Goal: Task Accomplishment & Management: Complete application form

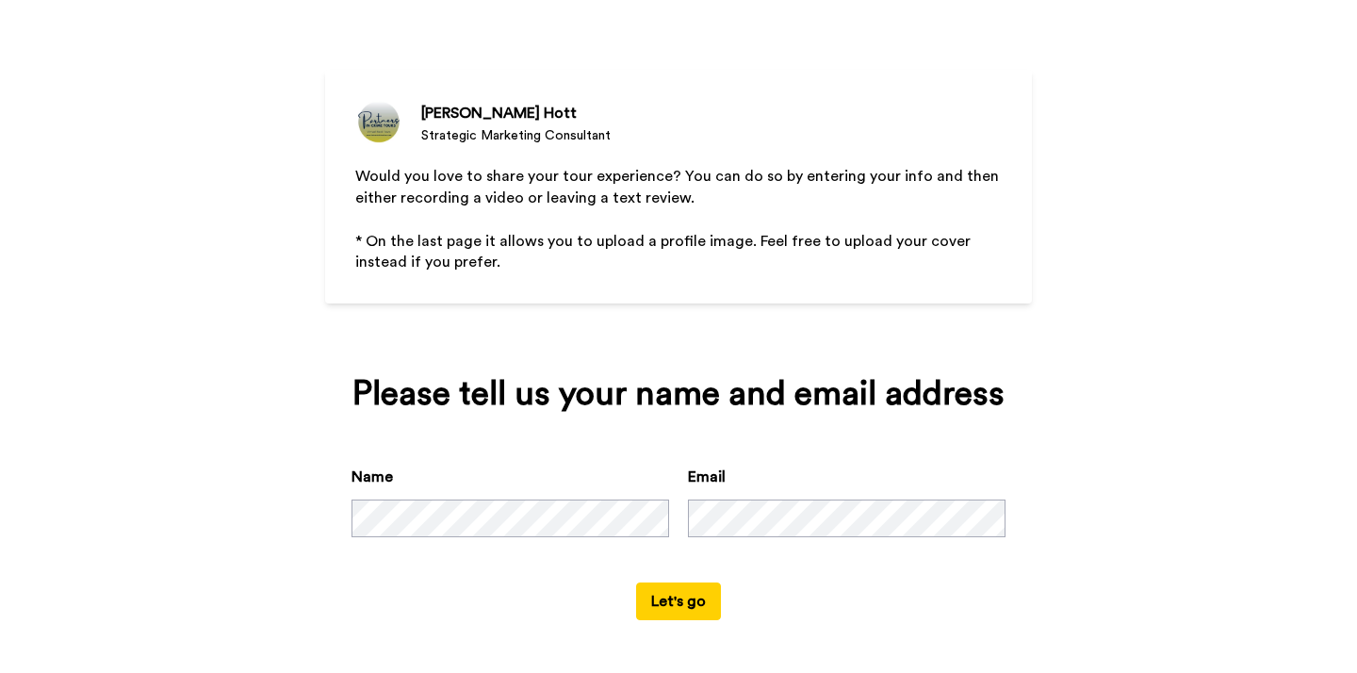
scroll to position [160, 0]
click at [665, 604] on button "Let's go" at bounding box center [678, 601] width 85 height 38
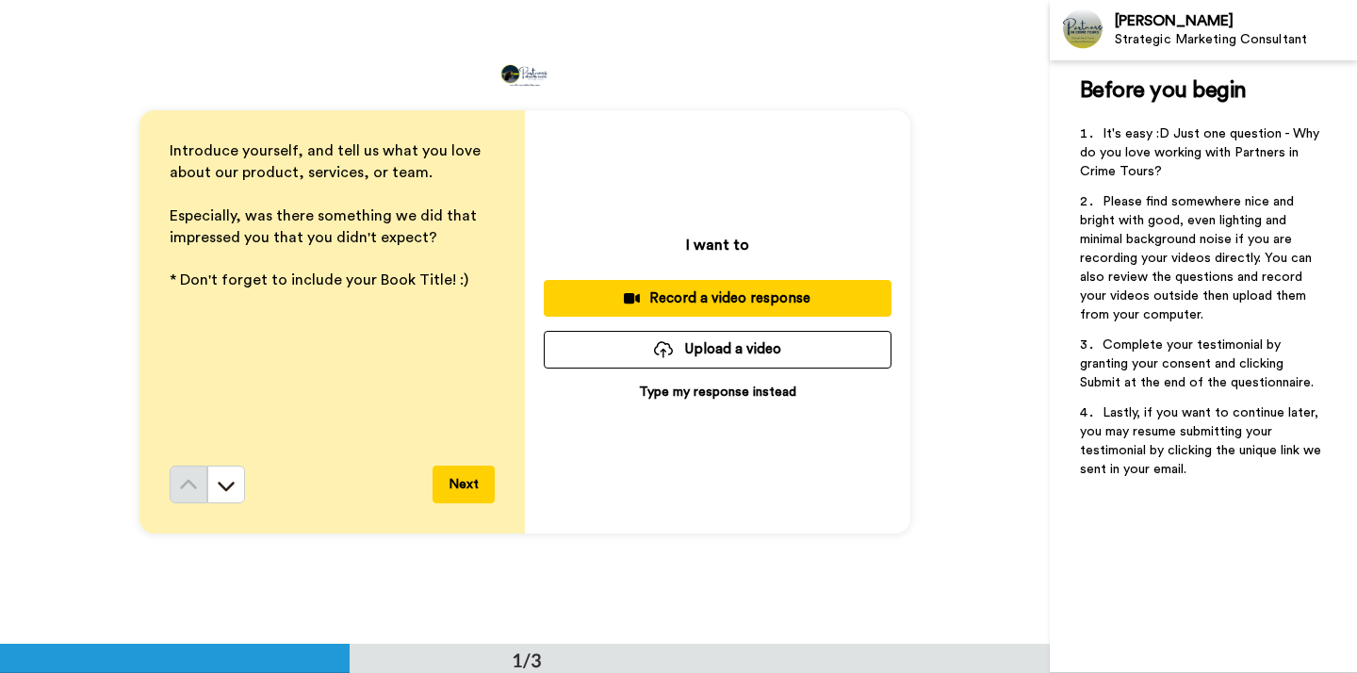
click at [219, 196] on p "﻿" at bounding box center [332, 195] width 325 height 22
click at [463, 486] on button "Next" at bounding box center [464, 485] width 62 height 38
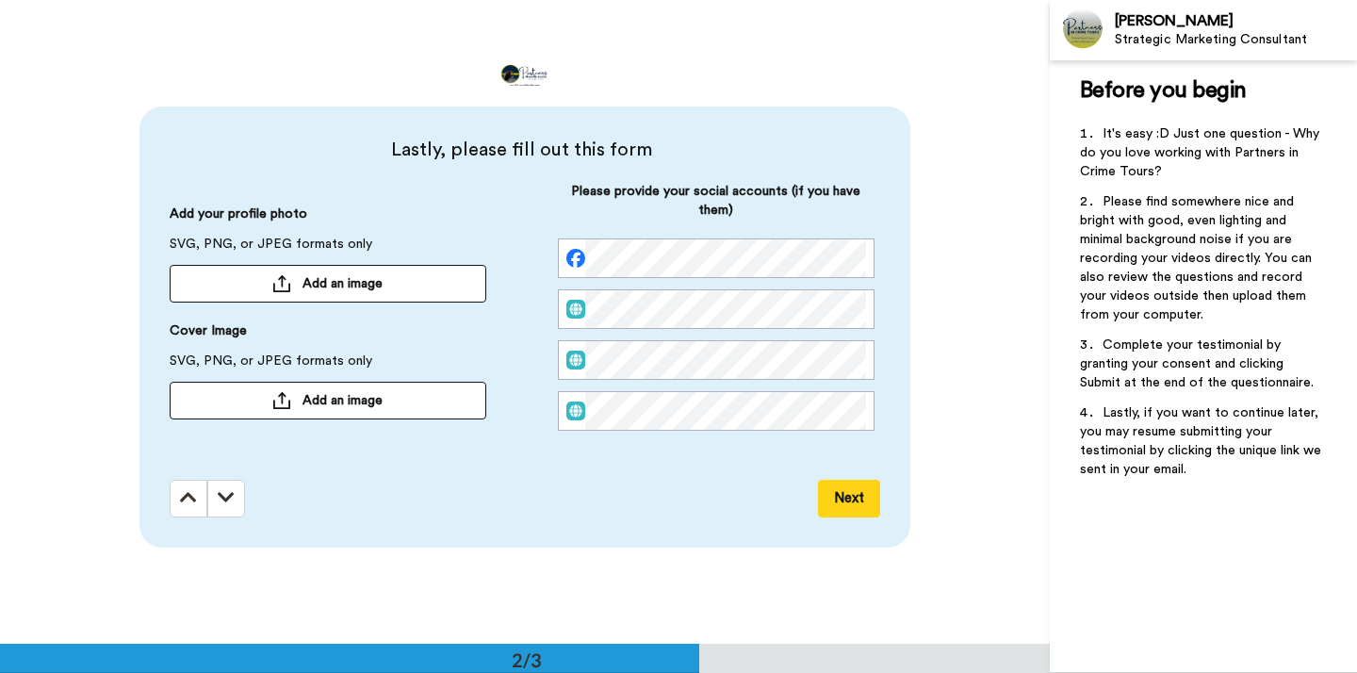
scroll to position [645, 0]
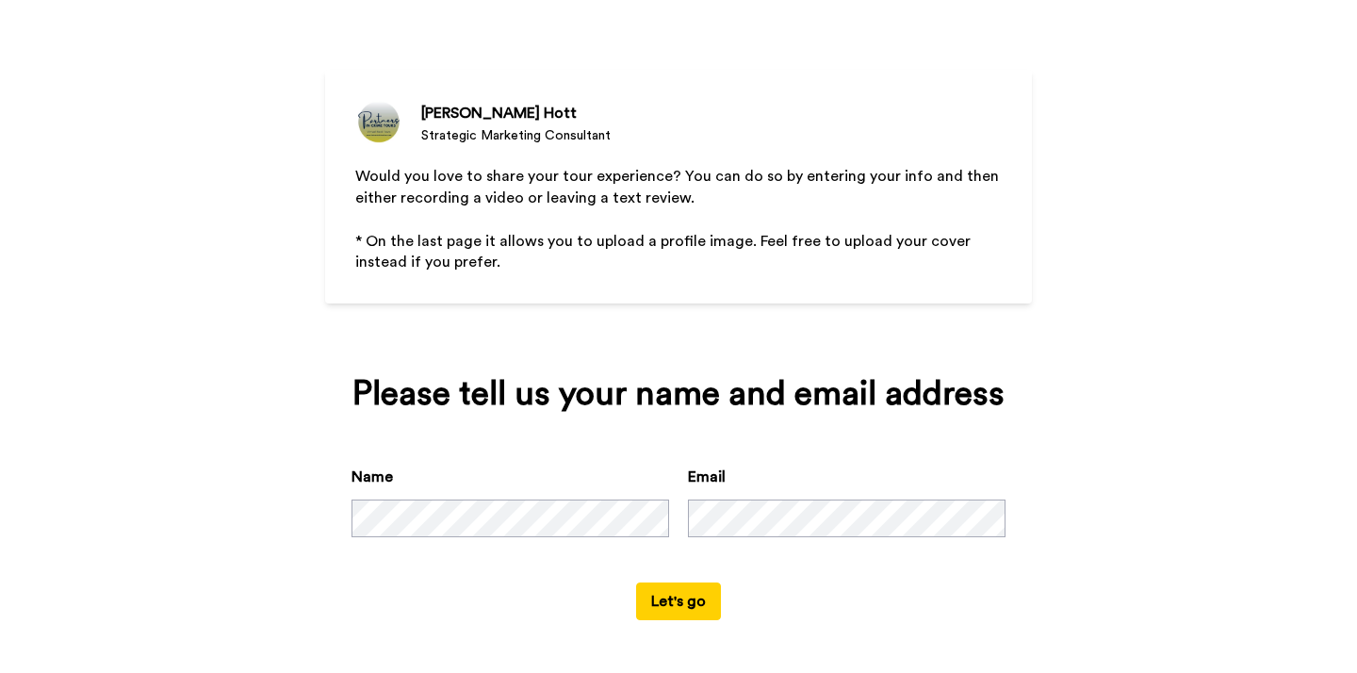
scroll to position [160, 0]
click at [654, 603] on button "Let's go" at bounding box center [678, 601] width 85 height 38
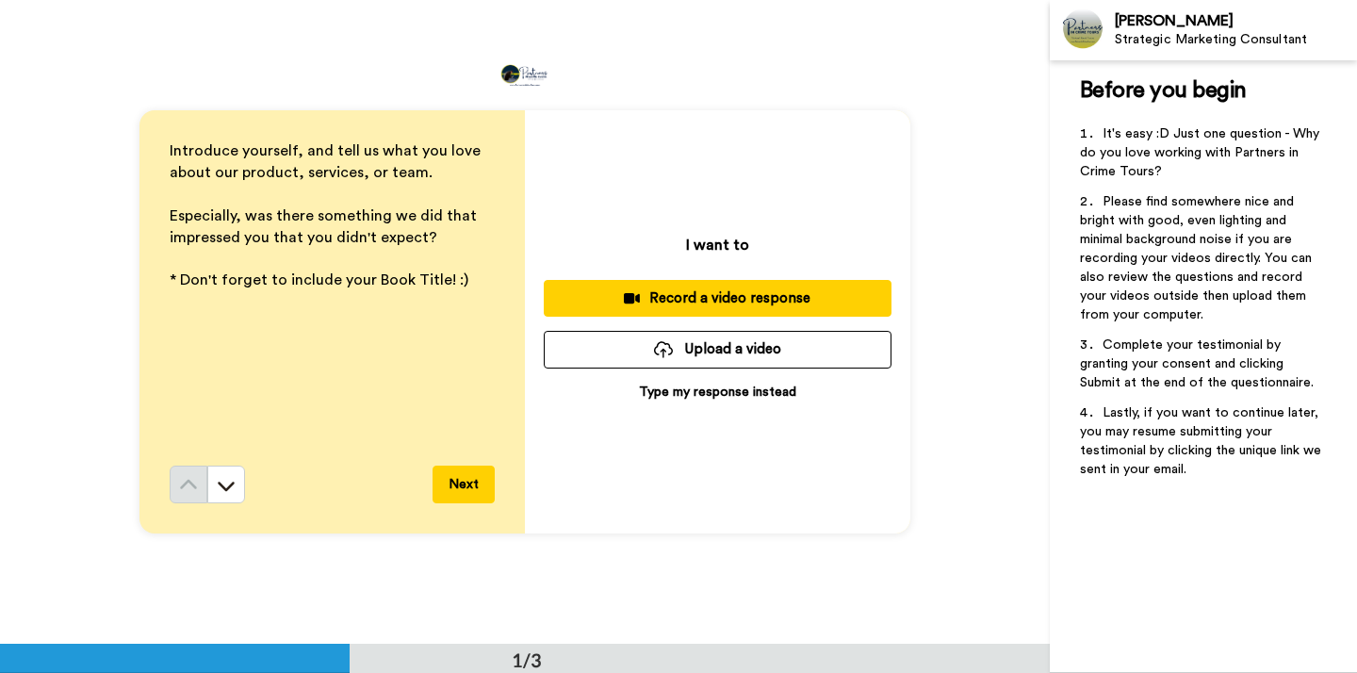
click at [729, 390] on p "Type my response instead" at bounding box center [717, 392] width 157 height 19
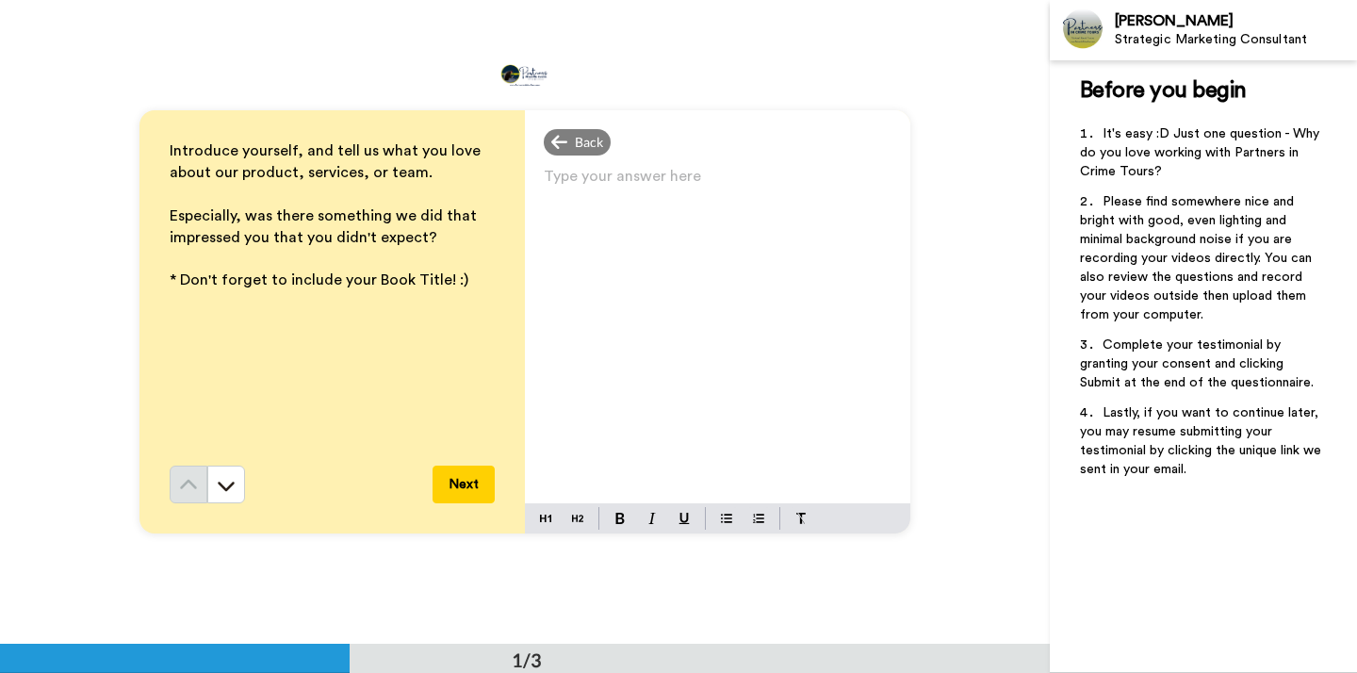
click at [544, 183] on p "Type your answer here ﻿" at bounding box center [718, 184] width 348 height 26
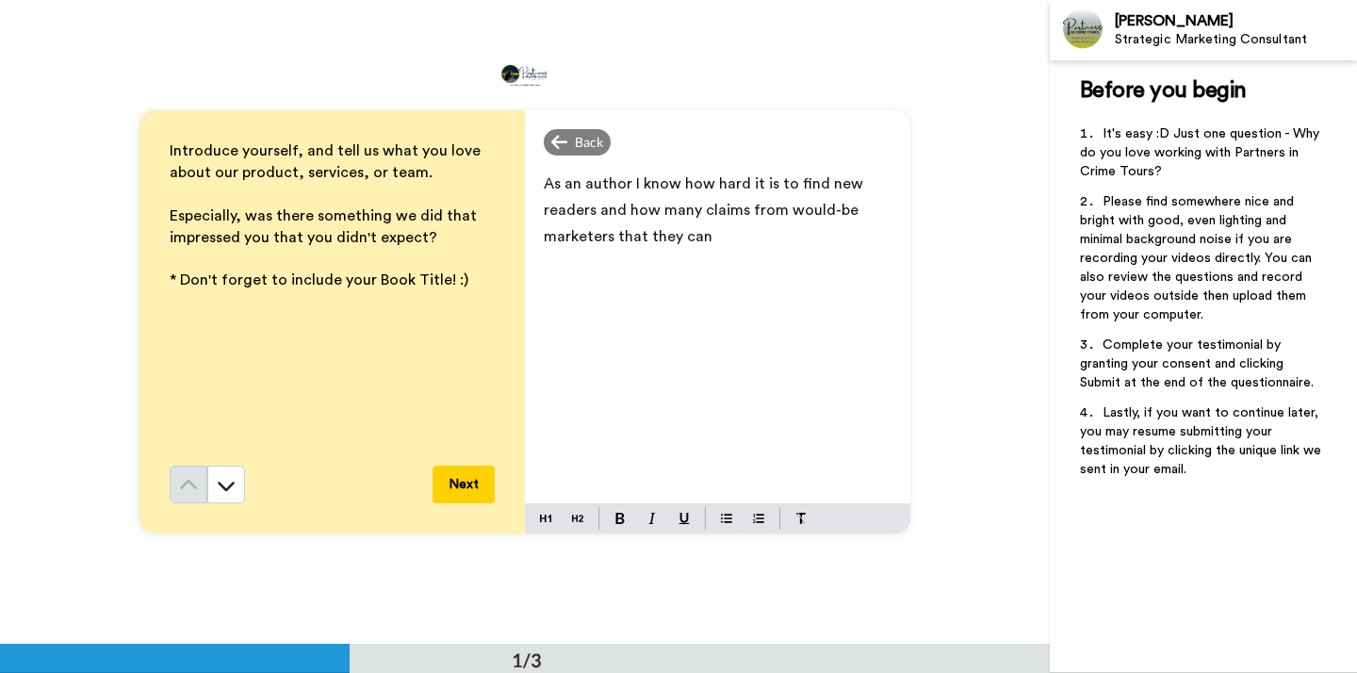
click at [624, 185] on span "As an author I know how hard it is to find new readers and how many claims from…" at bounding box center [705, 210] width 323 height 68
drag, startPoint x: 681, startPoint y: 184, endPoint x: 771, endPoint y: 184, distance: 89.5
click at [771, 184] on span "As an author, I know how hard it is to find new readers and how many claims fro…" at bounding box center [708, 210] width 328 height 68
click at [842, 186] on span "As an author, I need help finding new readers and how many claims from would-be…" at bounding box center [718, 210] width 349 height 68
drag, startPoint x: 768, startPoint y: 213, endPoint x: 591, endPoint y: 214, distance: 177.2
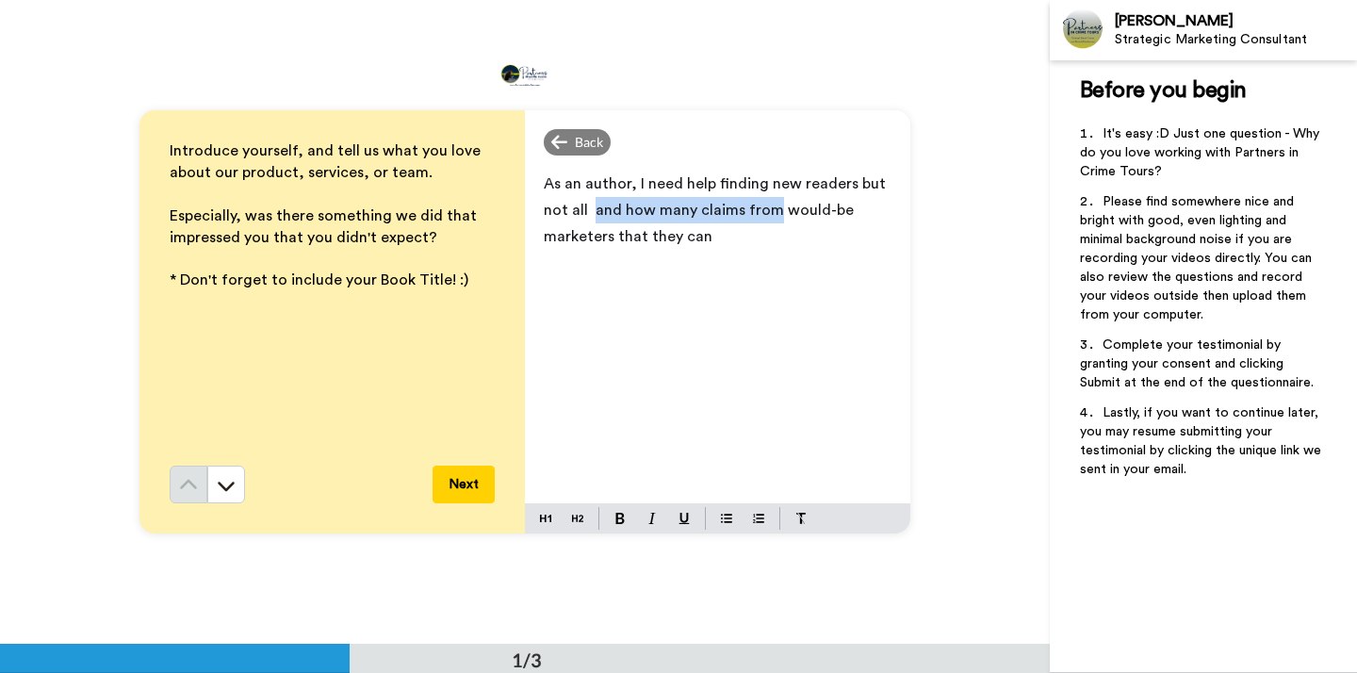
click at [591, 214] on span "As an author, I need help finding new readers but not all and how many claims f…" at bounding box center [717, 210] width 346 height 68
drag, startPoint x: 847, startPoint y: 184, endPoint x: 847, endPoint y: 199, distance: 15.1
click at [847, 199] on p "As an author, I need help finding new readers but not all would-be marketers th…" at bounding box center [718, 197] width 348 height 53
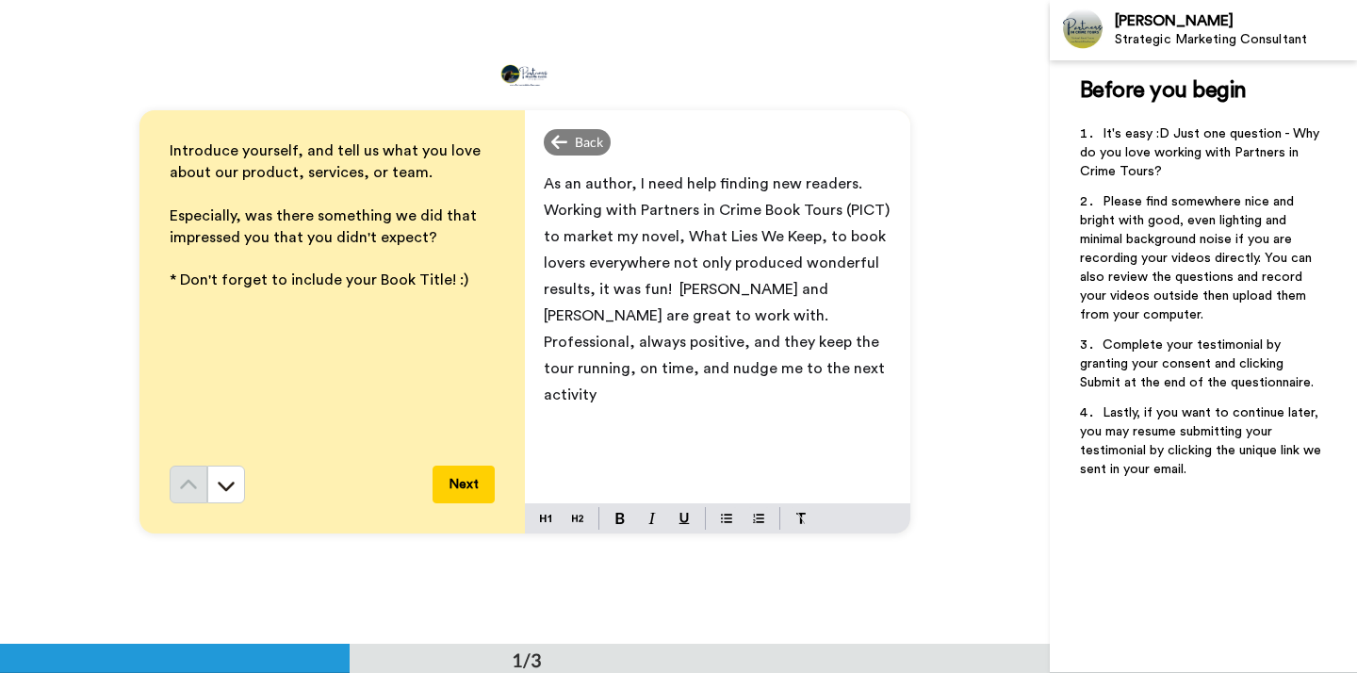
click at [838, 318] on span "As an author, I need help finding new readers. Working with Partners in Crime B…" at bounding box center [719, 289] width 350 height 226
click at [877, 319] on span "As an author, I need help finding new readers. Working with Partners in Crime B…" at bounding box center [719, 289] width 350 height 226
click at [785, 346] on span "As an author, I need help finding new readers. Working with Partners in Crime B…" at bounding box center [719, 289] width 350 height 226
click at [631, 371] on p "As an author, I need help finding new readers. Working with Partners in Crime B…" at bounding box center [718, 289] width 348 height 237
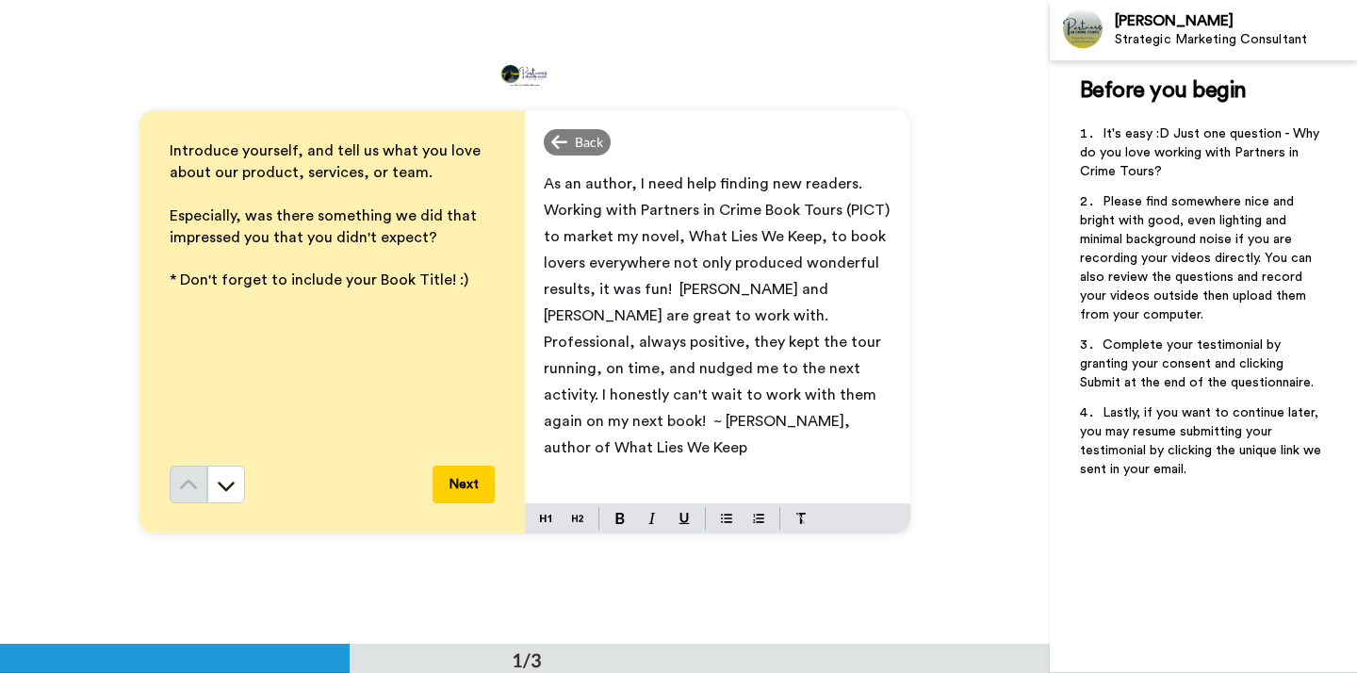
click at [743, 398] on span "As an author, I need help finding new readers. Working with Partners in Crime B…" at bounding box center [719, 315] width 350 height 279
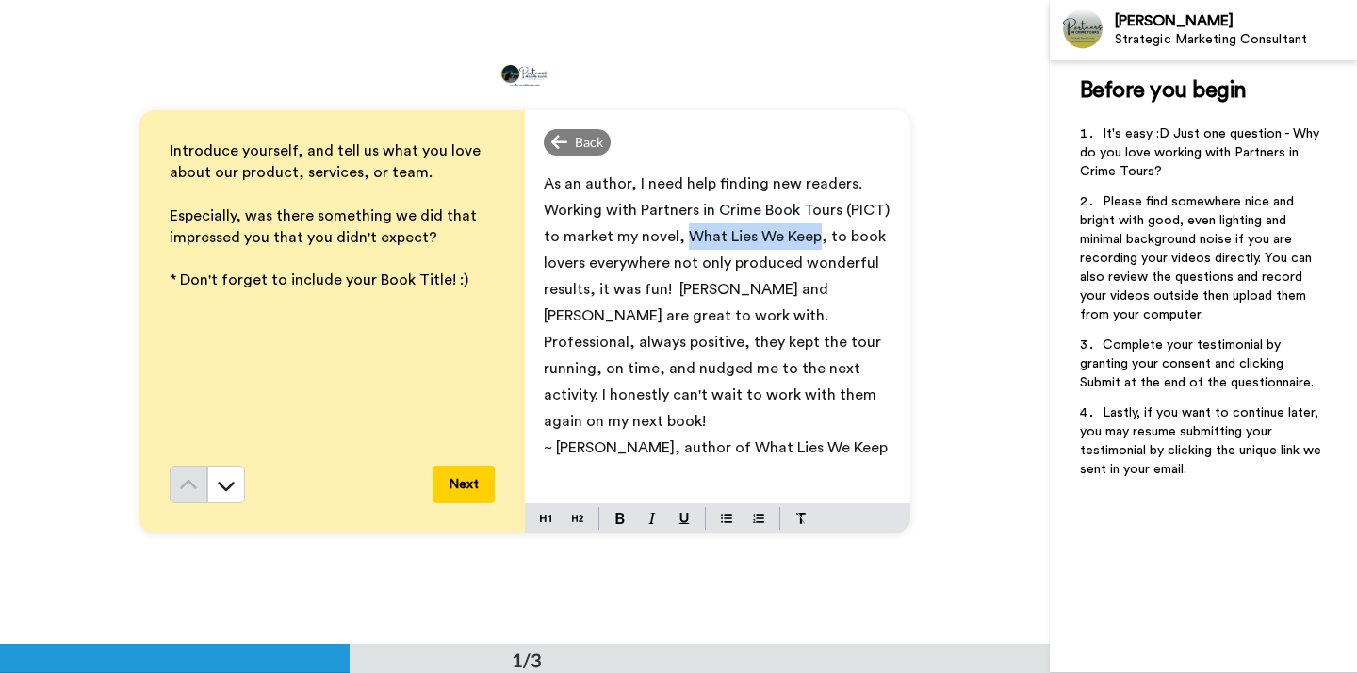
drag, startPoint x: 677, startPoint y: 237, endPoint x: 807, endPoint y: 240, distance: 130.1
click at [807, 240] on span "As an author, I need help finding new readers. Working with Partners in Crime B…" at bounding box center [719, 302] width 350 height 253
click at [615, 513] on img at bounding box center [619, 518] width 9 height 11
click at [648, 519] on img at bounding box center [652, 518] width 8 height 11
drag, startPoint x: 736, startPoint y: 422, endPoint x: 868, endPoint y: 424, distance: 131.9
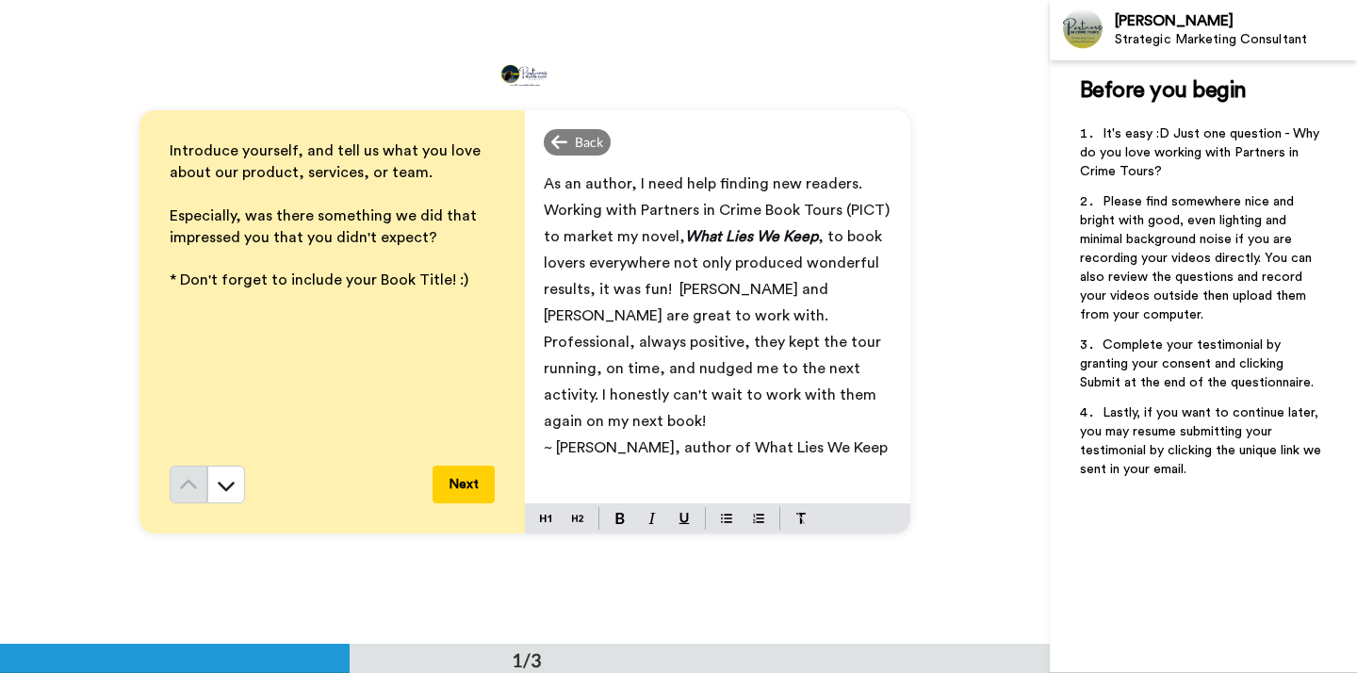
click at [868, 434] on p "~ [PERSON_NAME], author of What Lies We Keep" at bounding box center [718, 447] width 348 height 26
click at [616, 518] on img at bounding box center [619, 518] width 9 height 11
click at [650, 515] on img at bounding box center [652, 518] width 8 height 11
click at [643, 458] on div "As an author, I need help finding new readers. Working with Partners in Crime B…" at bounding box center [717, 333] width 385 height 340
click at [651, 347] on span ", to book lovers everywhere not only produced wonderful results, it was fun! [P…" at bounding box center [715, 329] width 342 height 200
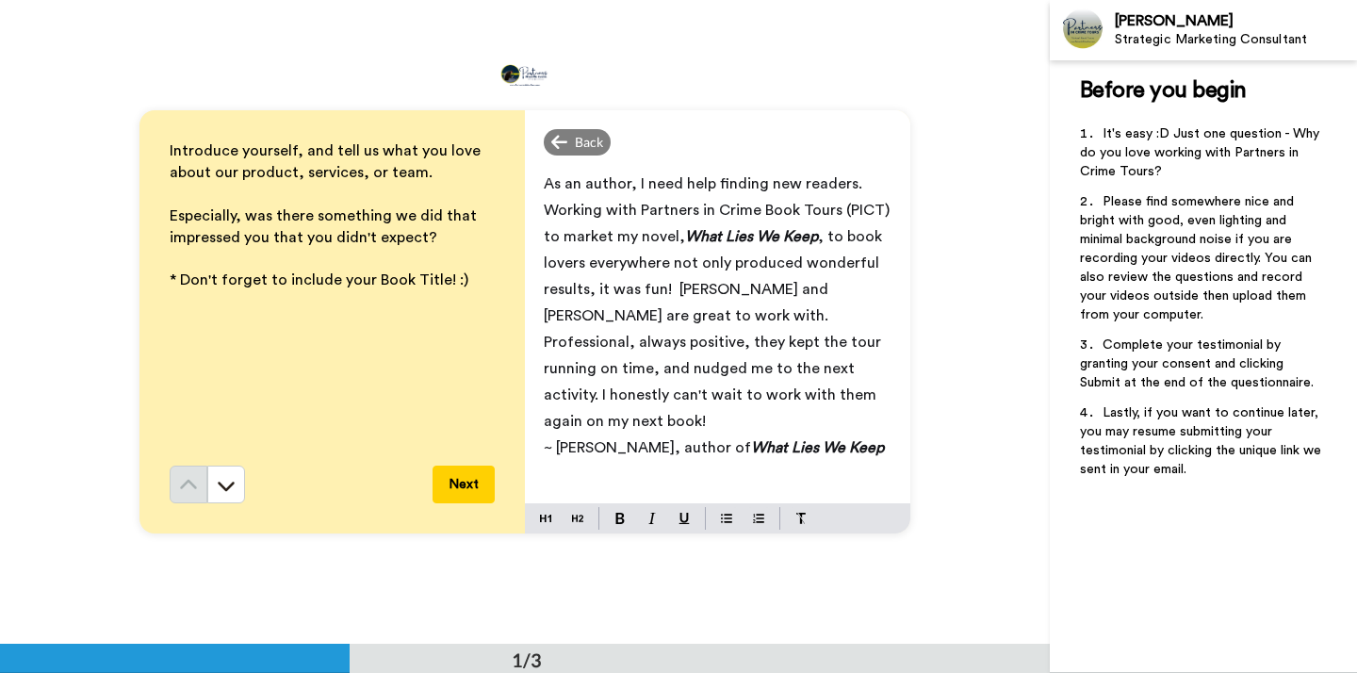
click at [453, 486] on button "Next" at bounding box center [464, 485] width 62 height 38
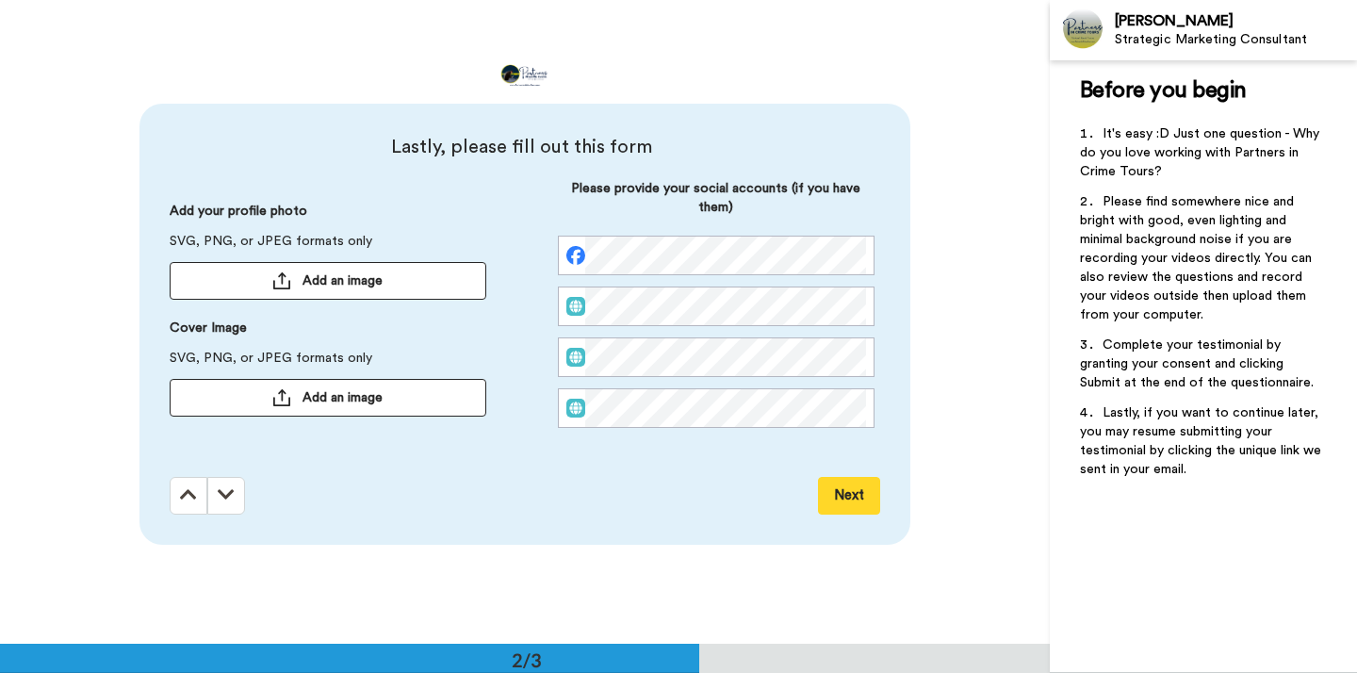
scroll to position [645, 0]
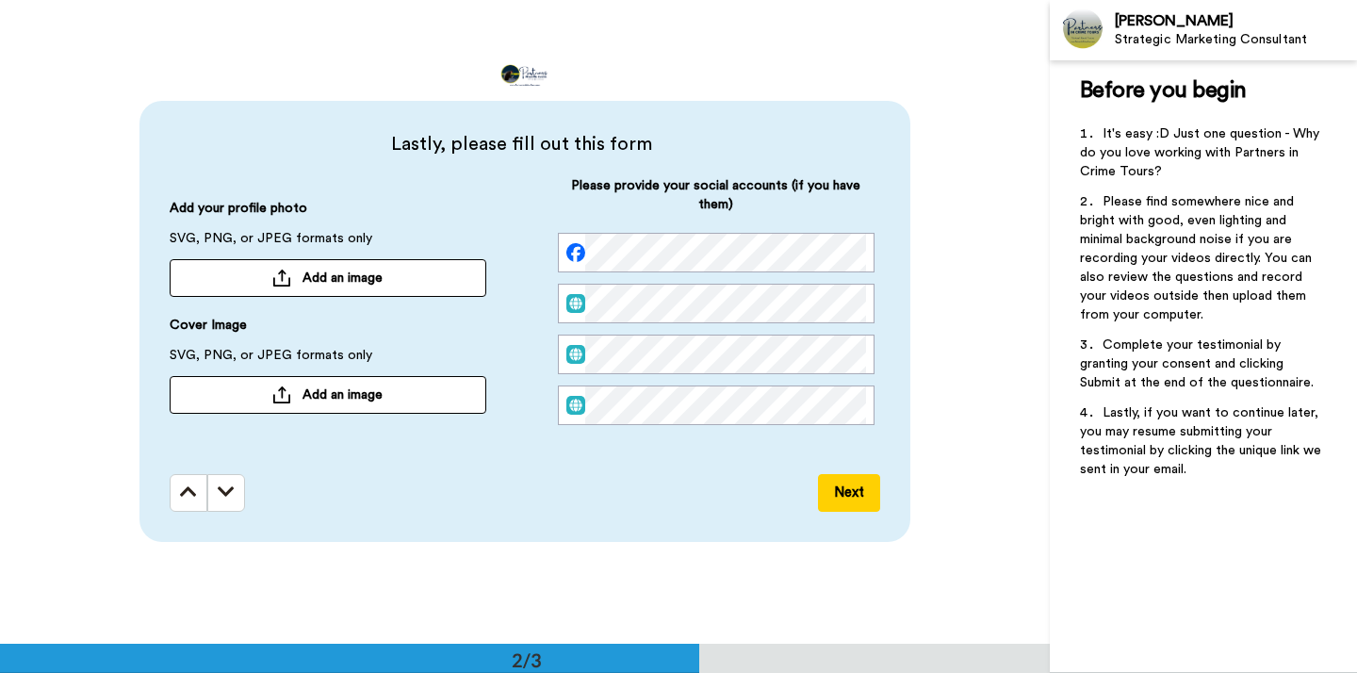
click at [285, 268] on button "Add an image" at bounding box center [328, 278] width 317 height 38
click at [277, 386] on div at bounding box center [281, 393] width 19 height 17
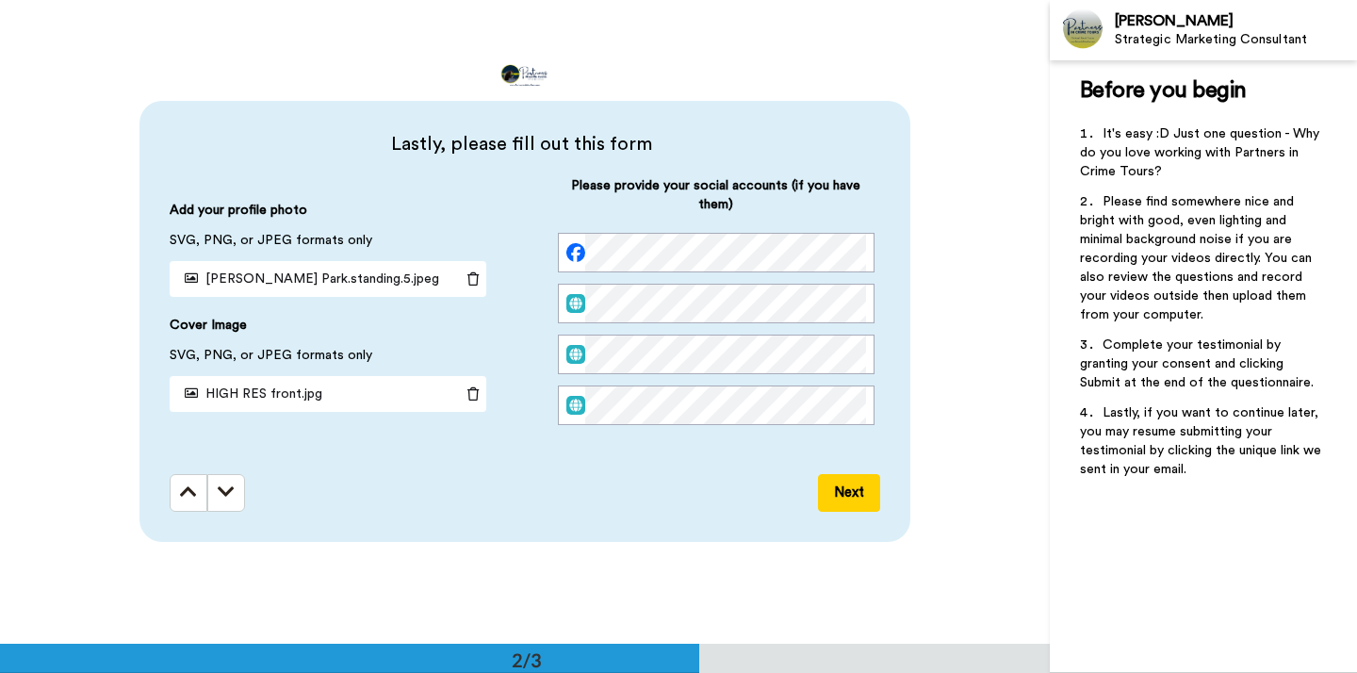
click at [843, 488] on button "Next" at bounding box center [849, 493] width 62 height 38
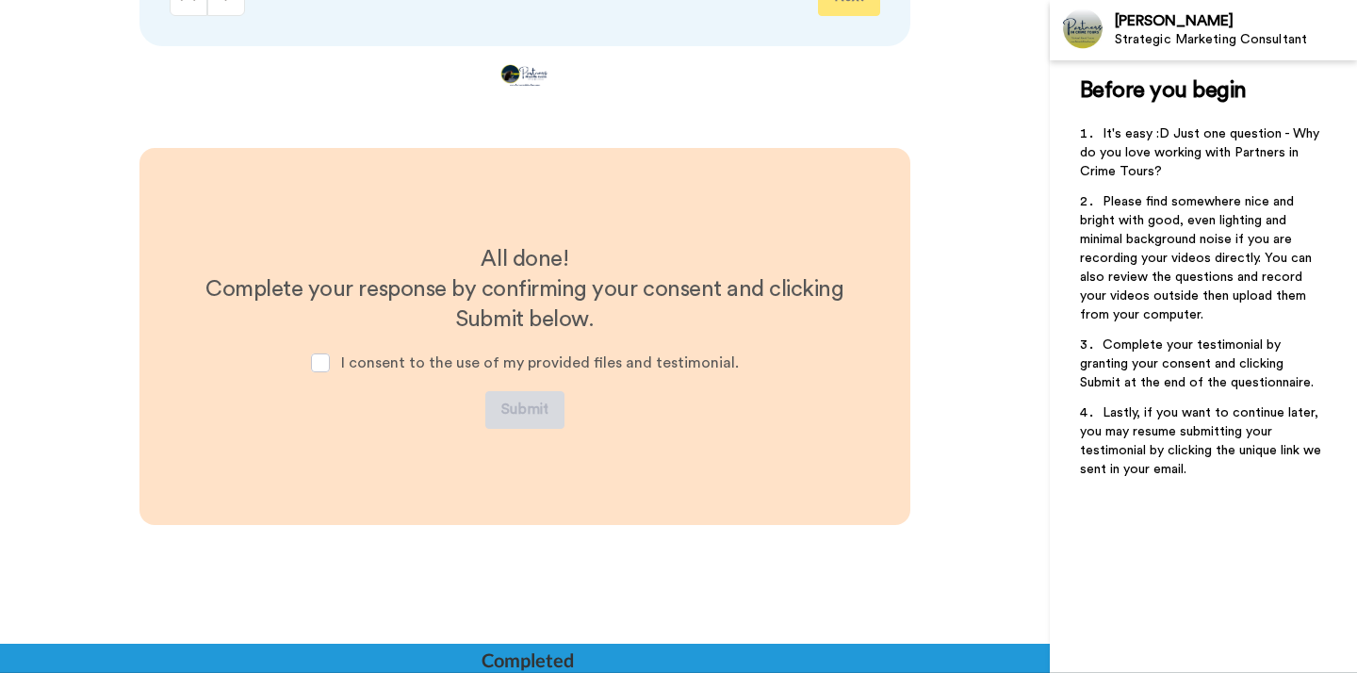
scroll to position [1155, 0]
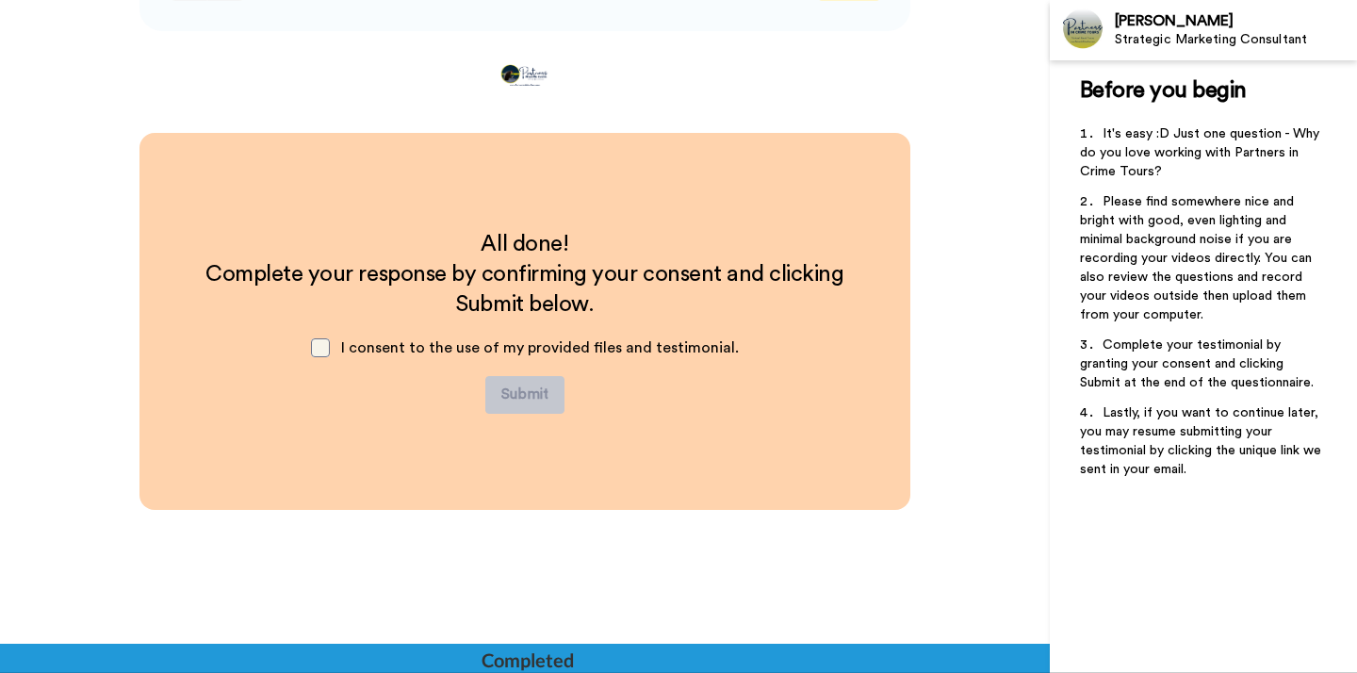
click at [330, 351] on span at bounding box center [320, 347] width 19 height 19
click at [522, 395] on button "Submit" at bounding box center [524, 395] width 79 height 38
